Goal: Use online tool/utility: Utilize a website feature to perform a specific function

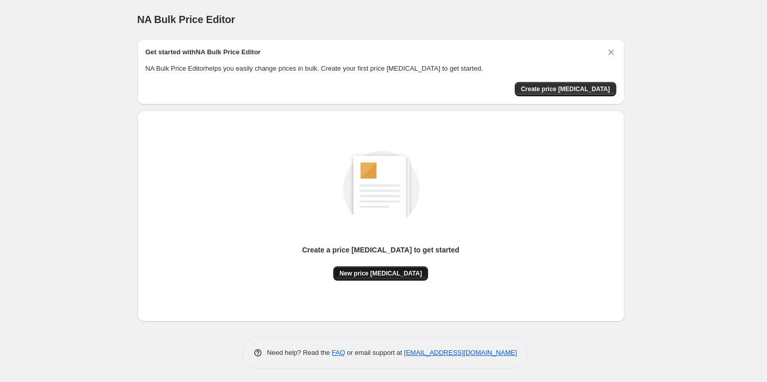
click at [380, 278] on button "New price change job" at bounding box center [380, 274] width 95 height 14
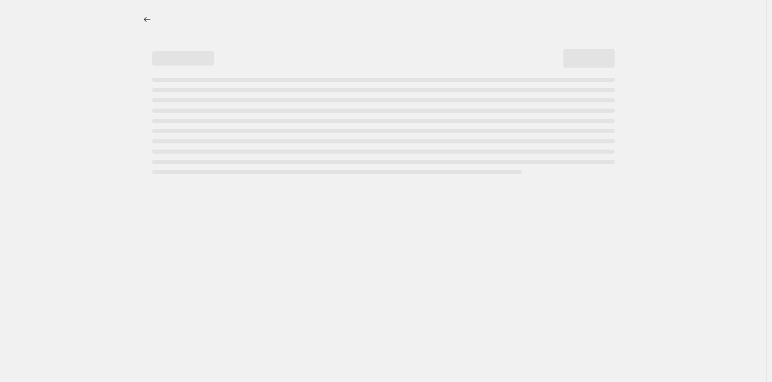
select select "percentage"
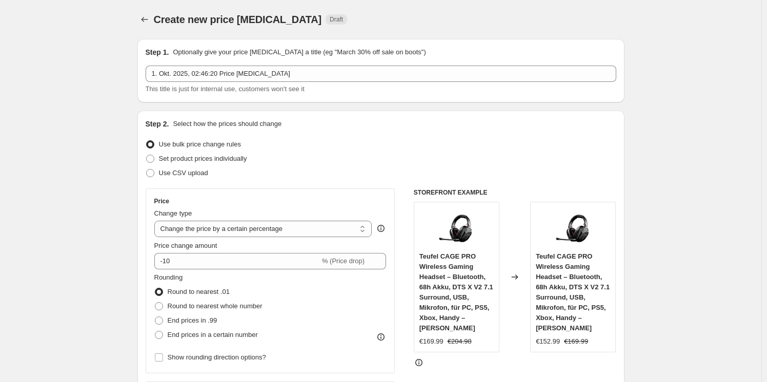
click at [286, 272] on div "Price Change type Change the price to a certain amount Change the price by a ce…" at bounding box center [270, 281] width 232 height 168
click at [286, 270] on div "Price Change type Change the price to a certain amount Change the price by a ce…" at bounding box center [270, 281] width 232 height 168
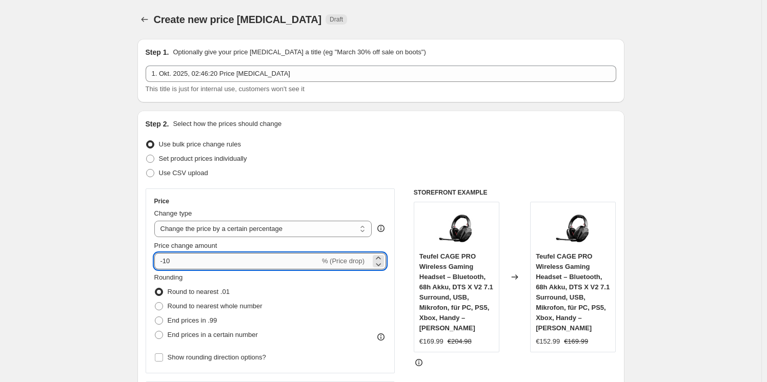
click at [286, 269] on input "-10" at bounding box center [237, 261] width 166 height 16
type input "-1"
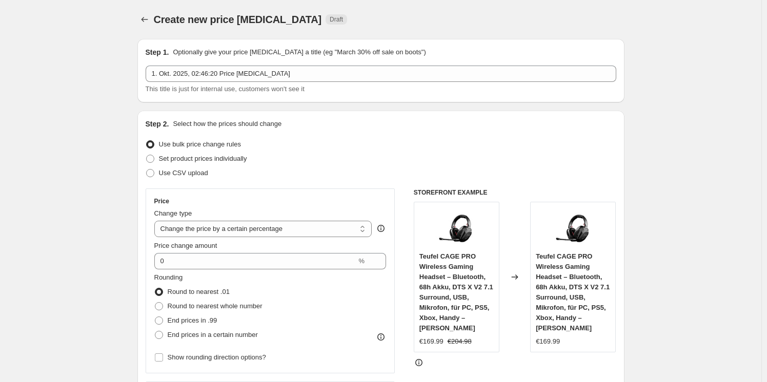
click at [286, 269] on div "Price Change type Change the price to a certain amount Change the price by a ce…" at bounding box center [270, 281] width 232 height 168
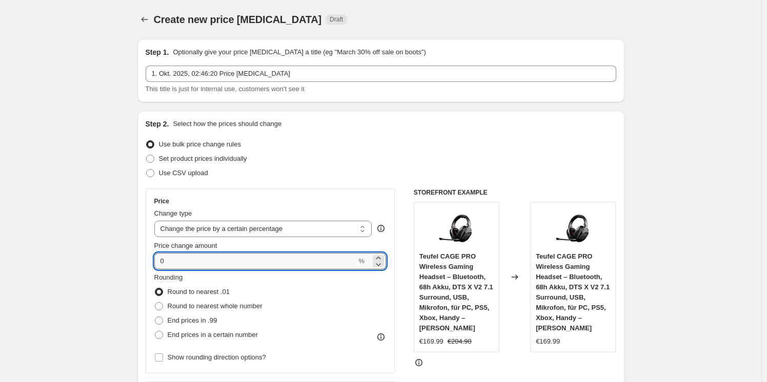
click at [286, 267] on input "0" at bounding box center [255, 261] width 202 height 16
type input "-25"
click at [332, 295] on div "Rounding Round to nearest .01 Round to nearest whole number End prices in .99 E…" at bounding box center [270, 308] width 232 height 70
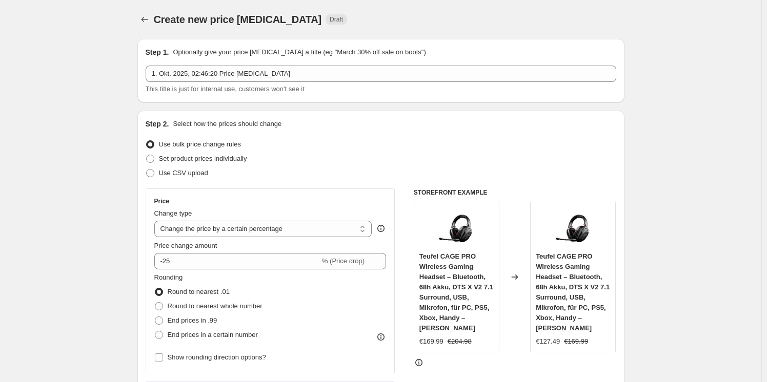
click at [332, 295] on div "Rounding Round to nearest .01 Round to nearest whole number End prices in .99 E…" at bounding box center [270, 308] width 232 height 70
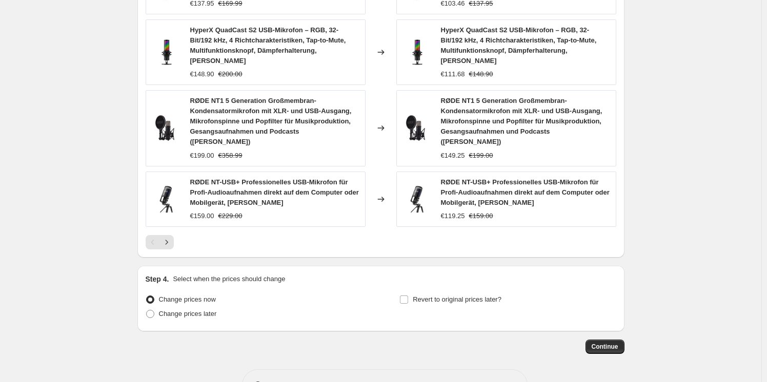
scroll to position [719, 0]
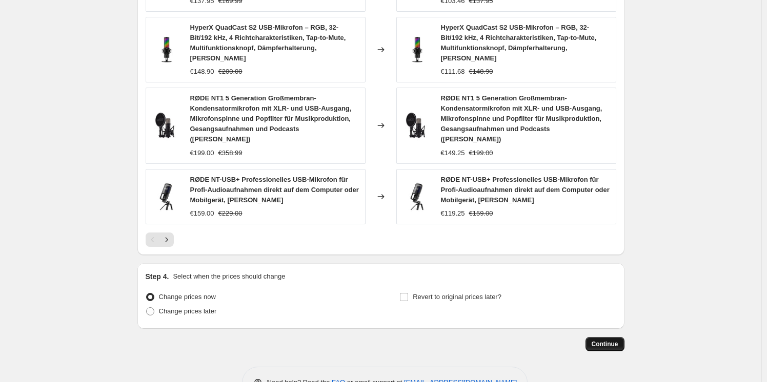
click at [603, 340] on span "Continue" at bounding box center [604, 344] width 27 height 8
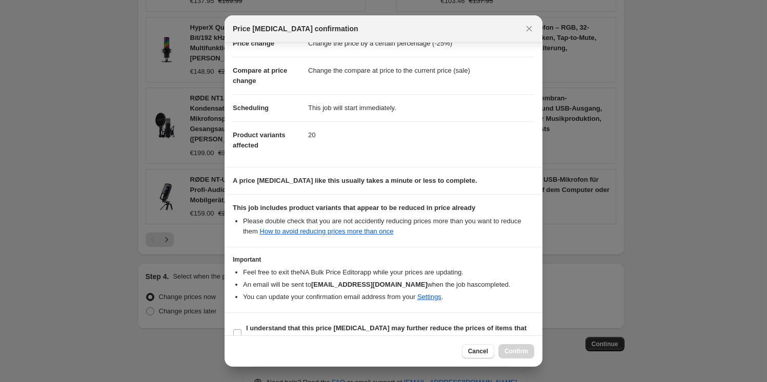
scroll to position [48, 0]
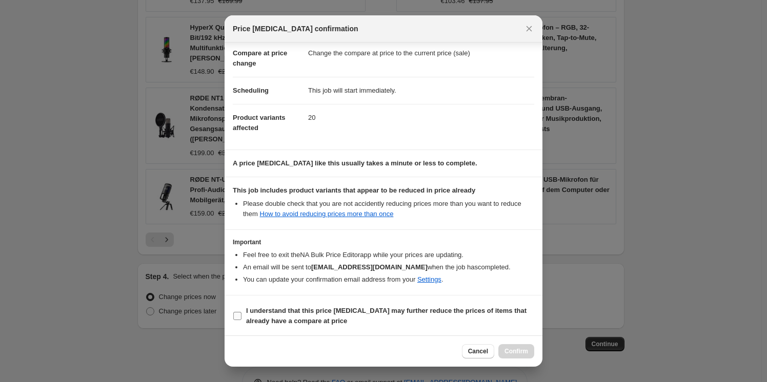
click at [373, 310] on b "I understand that this price change job may further reduce the prices of items …" at bounding box center [386, 316] width 280 height 18
click at [241, 312] on input "I understand that this price change job may further reduce the prices of items …" at bounding box center [237, 316] width 8 height 8
checkbox input "true"
click at [514, 350] on span "Confirm" at bounding box center [516, 351] width 24 height 8
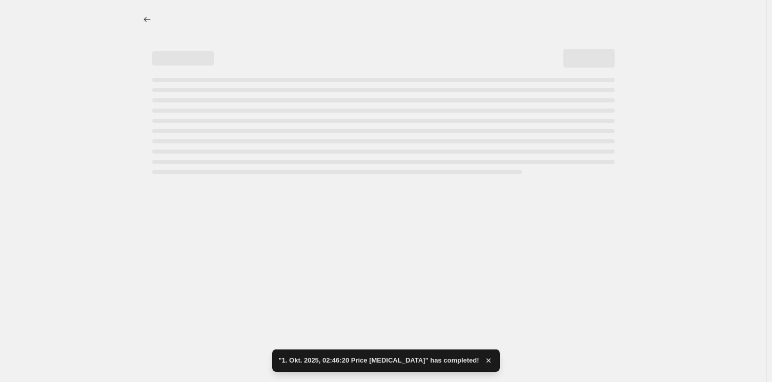
select select "percentage"
